Goal: Task Accomplishment & Management: Manage account settings

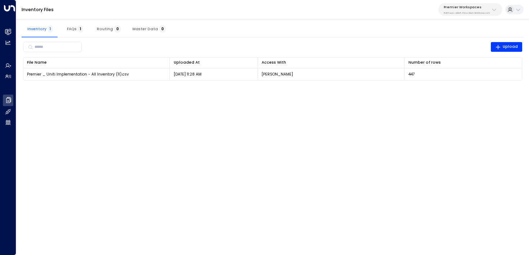
click at [474, 8] on p "Premier Workspaces" at bounding box center [467, 7] width 46 height 4
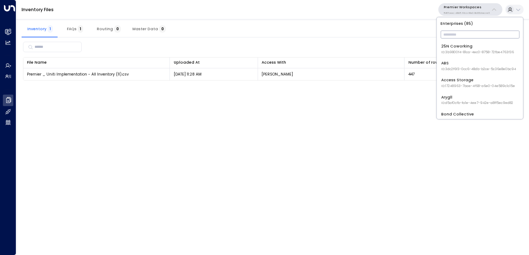
click at [459, 37] on input "text" at bounding box center [479, 35] width 79 height 12
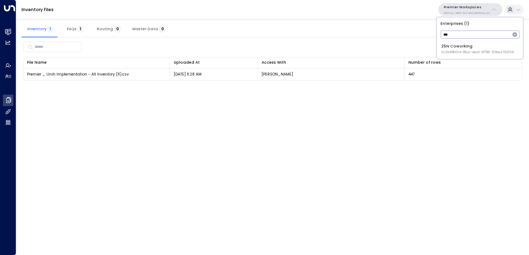
type input "***"
click at [455, 54] on span "ID: 3b9800f4-81ca-4ec0-8758-72fbe4763f36" at bounding box center [477, 52] width 73 height 5
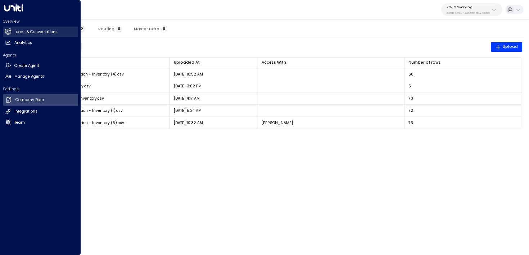
click at [19, 32] on h2 "Leads & Conversations" at bounding box center [35, 32] width 43 height 6
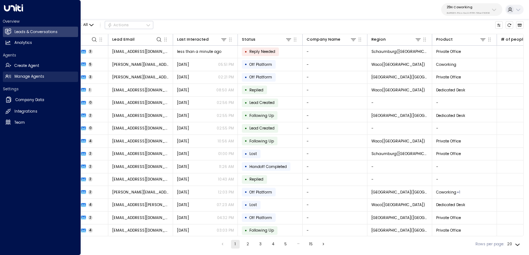
click at [14, 73] on link "Manage Agents Manage Agents" at bounding box center [40, 77] width 75 height 10
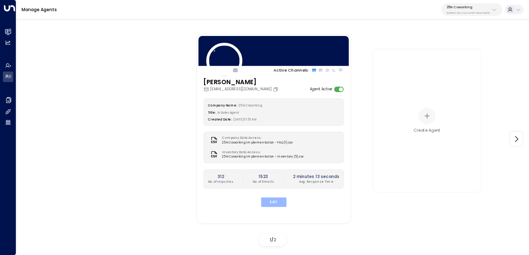
click at [267, 203] on button "Edit" at bounding box center [273, 202] width 26 height 9
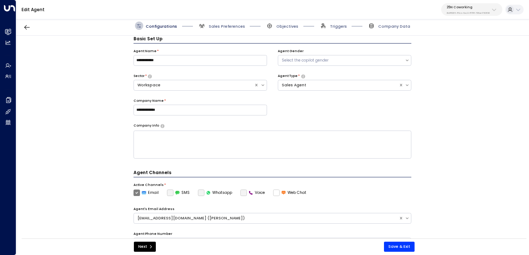
scroll to position [184, 0]
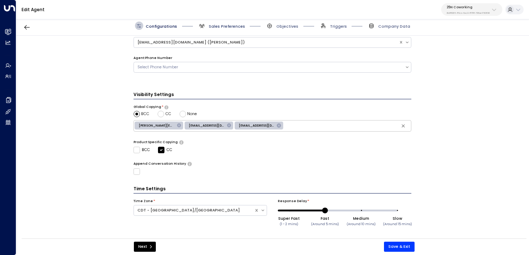
click at [213, 24] on span "Sales Preferences" at bounding box center [227, 26] width 36 height 5
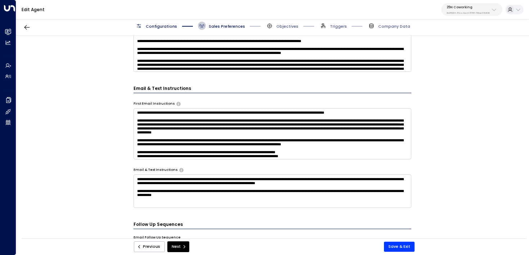
scroll to position [164, 0]
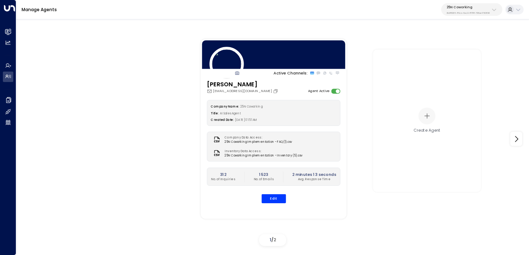
click at [464, 14] on p "3b9800f4-81ca-4ec0-8758-72fbe4763f36" at bounding box center [467, 13] width 43 height 3
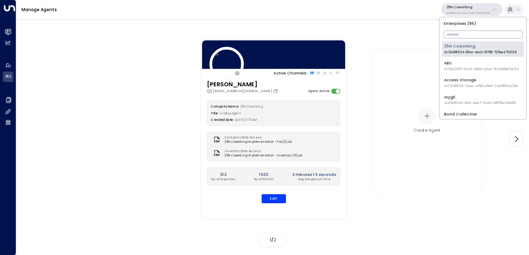
click at [460, 38] on input "text" at bounding box center [483, 35] width 79 height 12
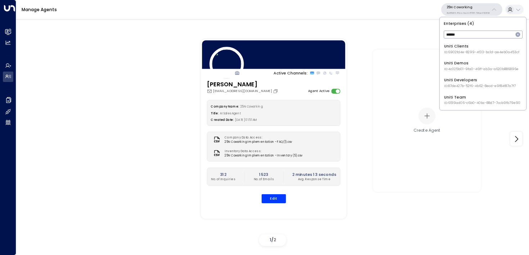
type input "*****"
click at [450, 64] on div "Uniti Demos ID: 4c025b01-9fa0-46ff-ab3a-a620b886896e" at bounding box center [481, 65] width 74 height 11
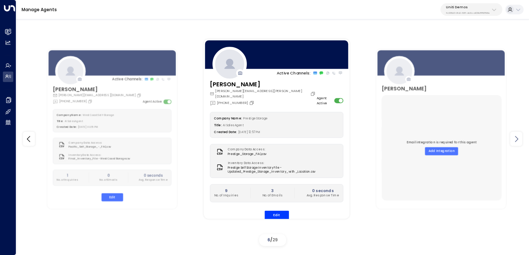
click at [514, 139] on icon at bounding box center [516, 139] width 9 height 9
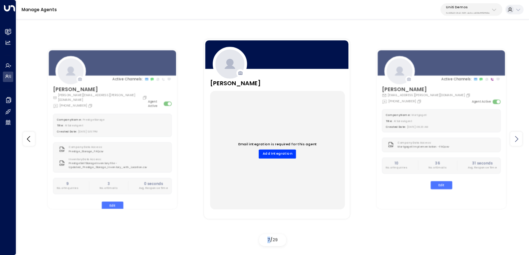
click at [514, 139] on icon at bounding box center [516, 139] width 9 height 9
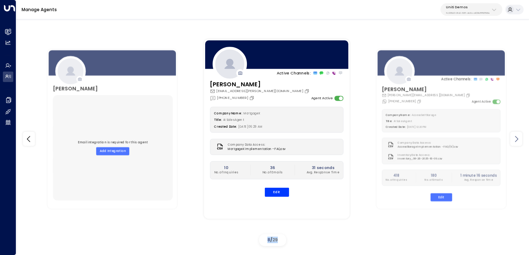
click at [514, 139] on icon at bounding box center [516, 139] width 9 height 9
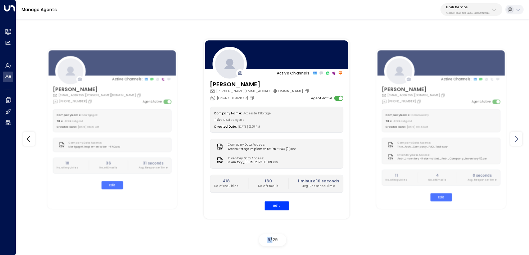
click at [514, 139] on icon at bounding box center [516, 139] width 9 height 9
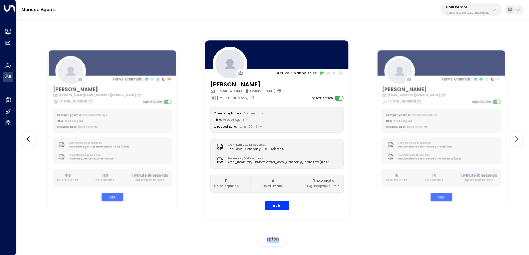
click at [514, 139] on icon at bounding box center [516, 139] width 9 height 9
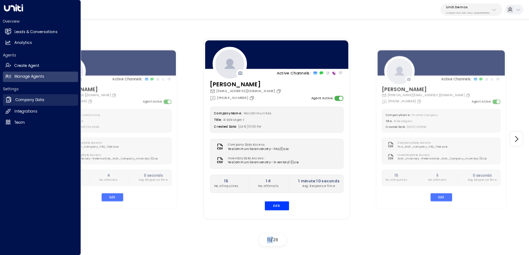
click at [35, 105] on link "Company Data Company Data" at bounding box center [40, 100] width 75 height 12
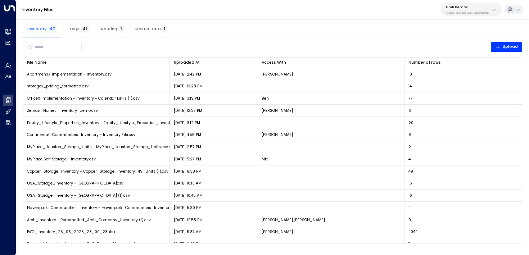
click at [144, 27] on span "Master Data 1" at bounding box center [151, 29] width 32 height 5
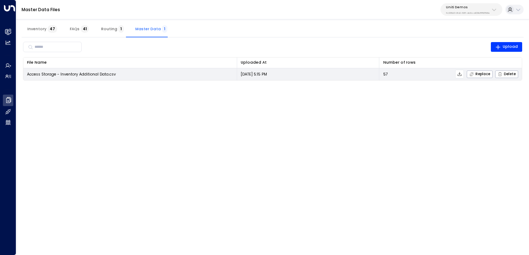
click at [461, 74] on icon at bounding box center [459, 74] width 5 height 5
